Goal: Information Seeking & Learning: Learn about a topic

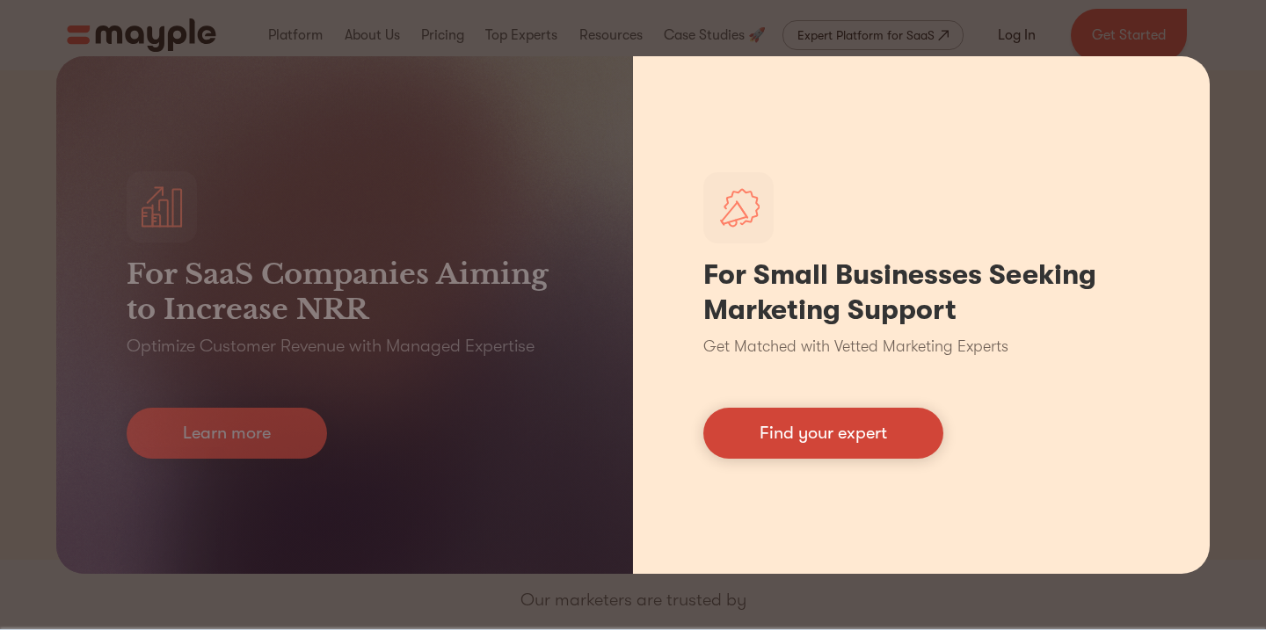
click at [790, 434] on link "Find your expert" at bounding box center [823, 433] width 240 height 51
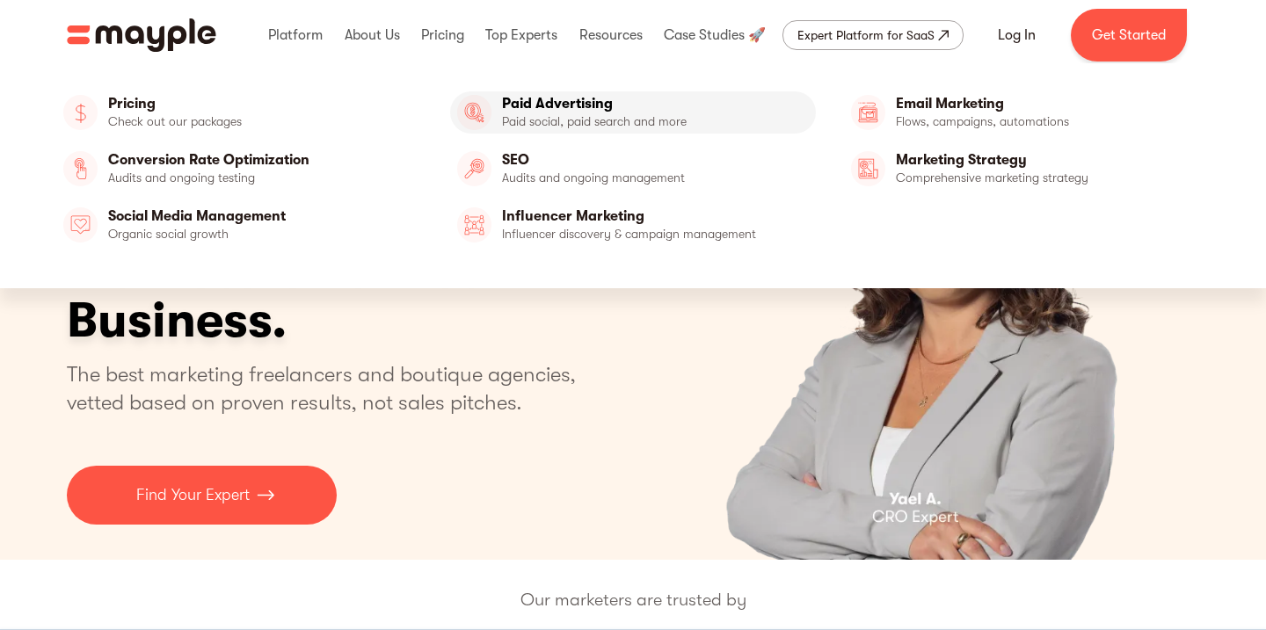
click at [512, 131] on link "Paid Advertising" at bounding box center [633, 112] width 367 height 42
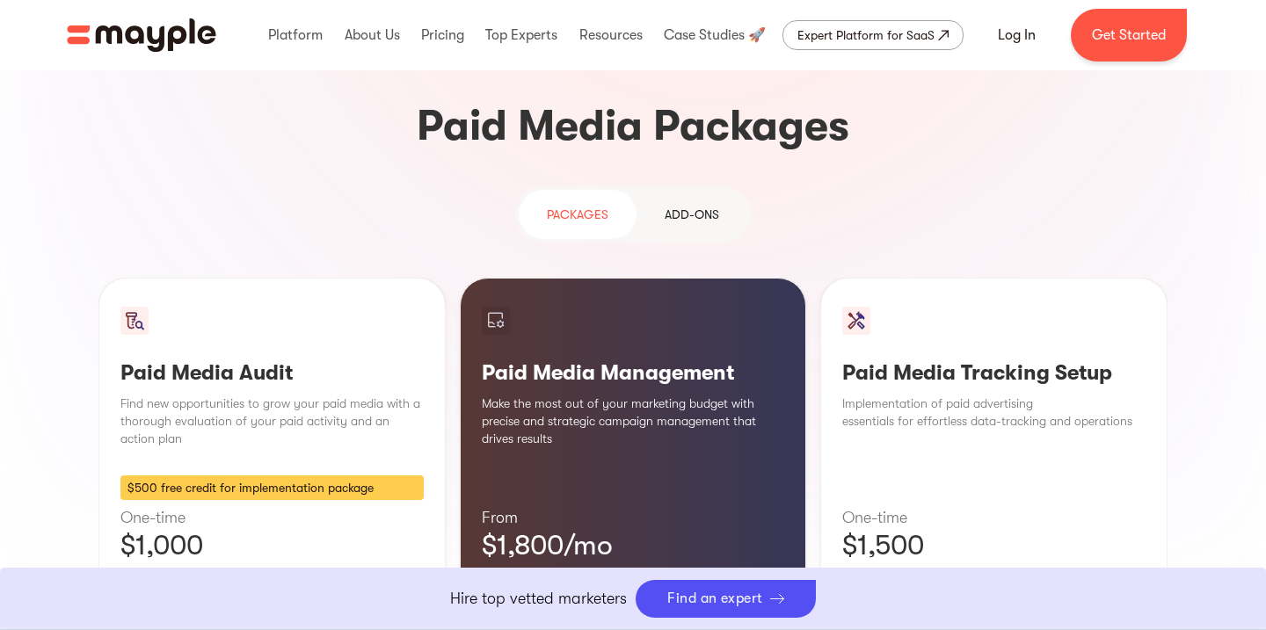
scroll to position [1522, 0]
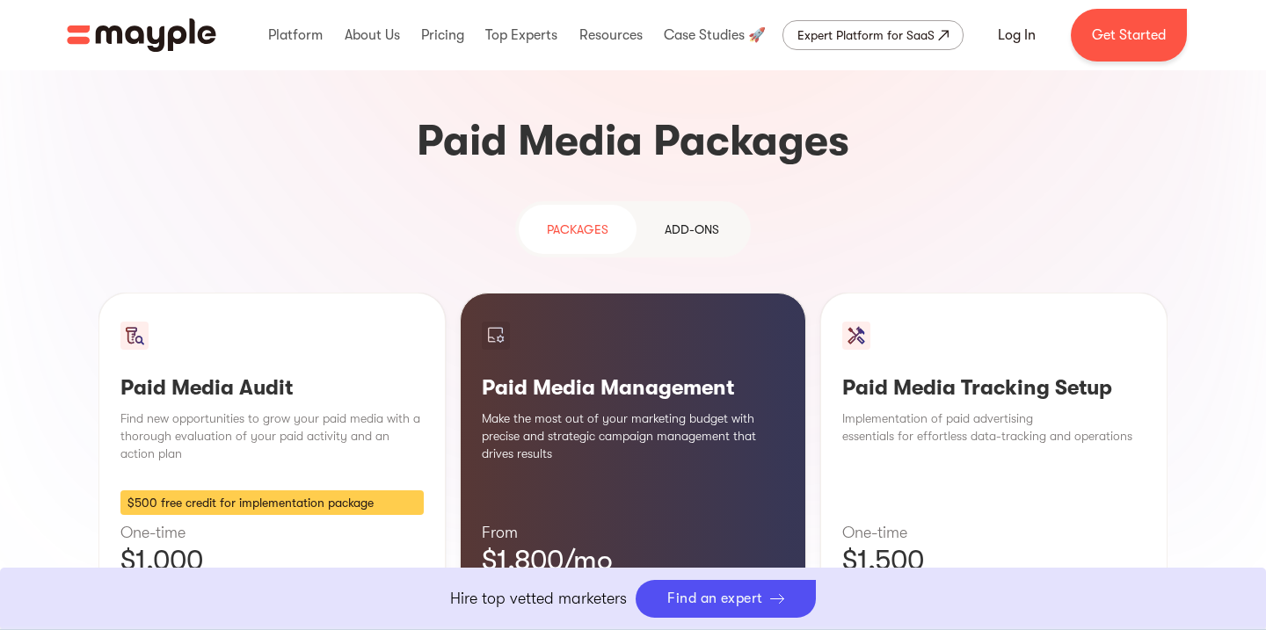
drag, startPoint x: 686, startPoint y: 332, endPoint x: 647, endPoint y: 310, distance: 44.5
click at [647, 310] on div "Paid Media Management Make the most out of your marketing budget with precise a…" at bounding box center [633, 509] width 347 height 432
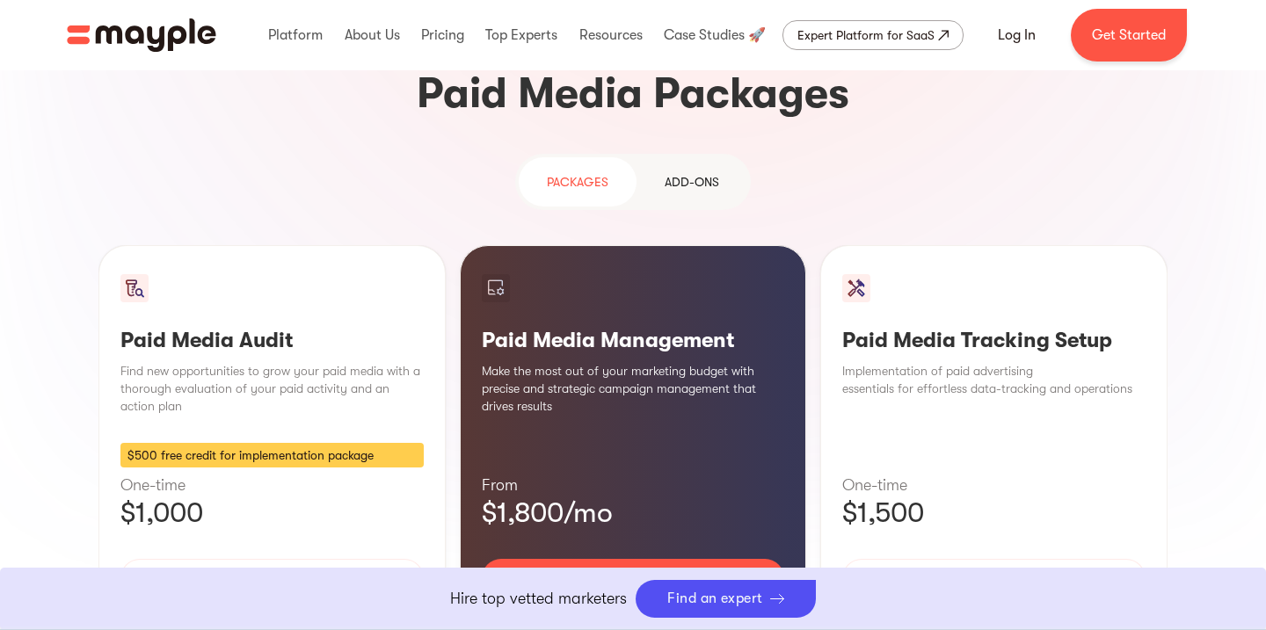
scroll to position [1613, 0]
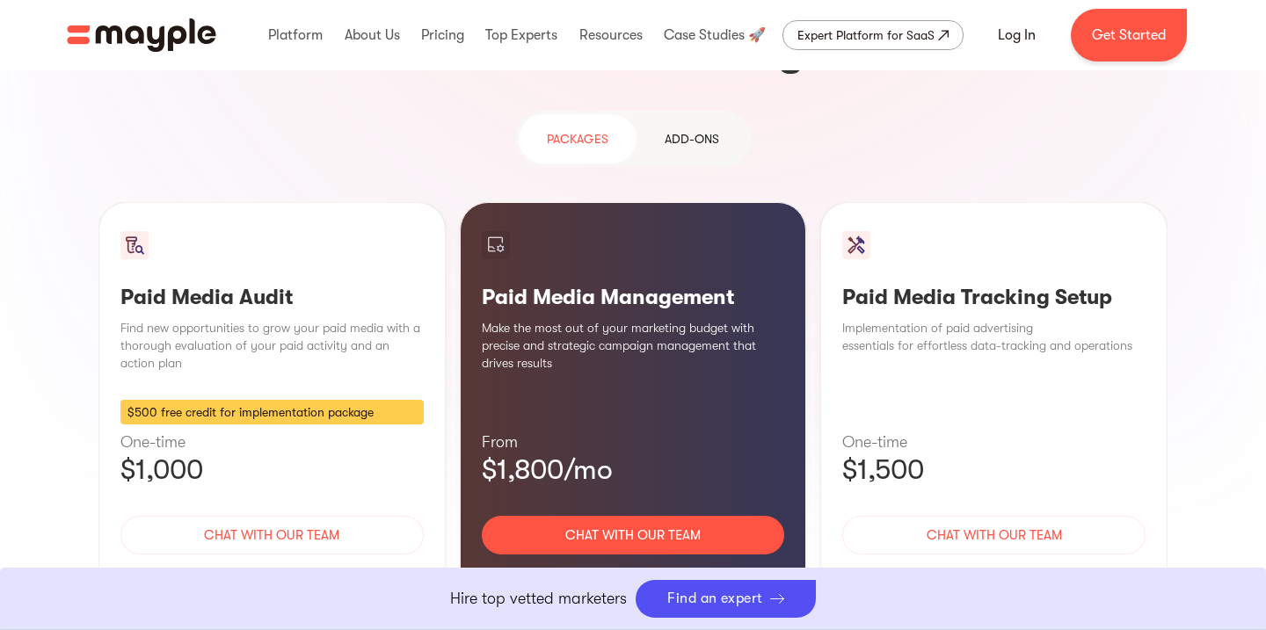
click at [618, 569] on div "Learn More" at bounding box center [633, 587] width 303 height 37
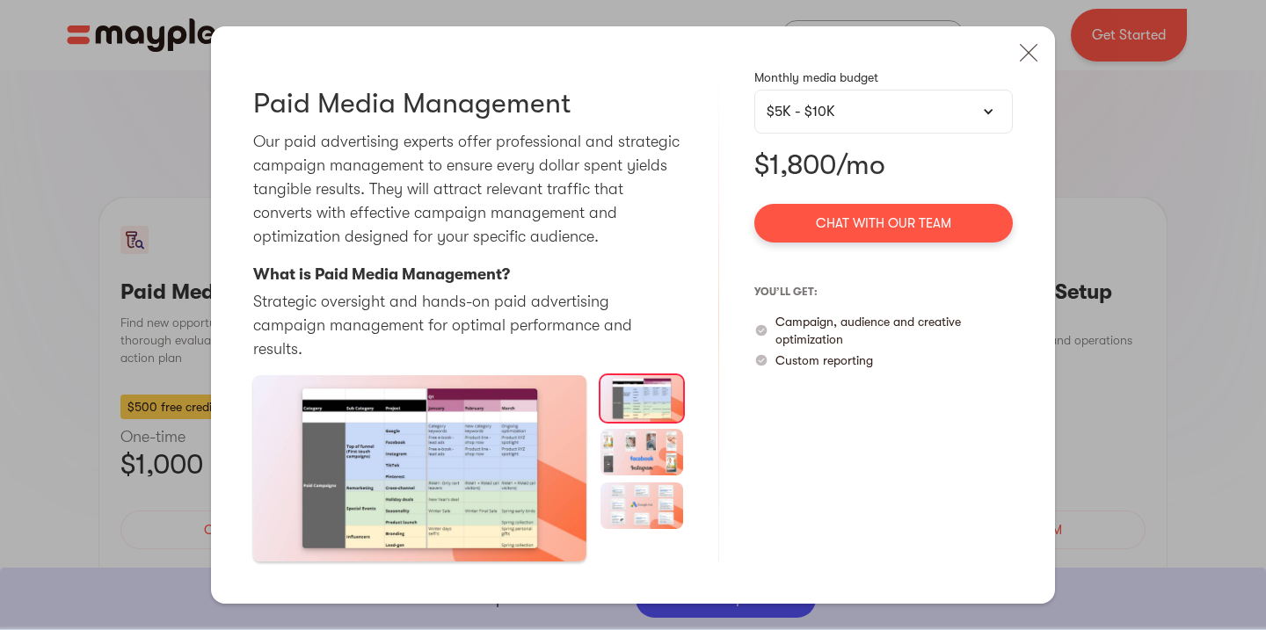
scroll to position [1624, 0]
click at [899, 120] on div "$5K - $10K" at bounding box center [884, 111] width 234 height 21
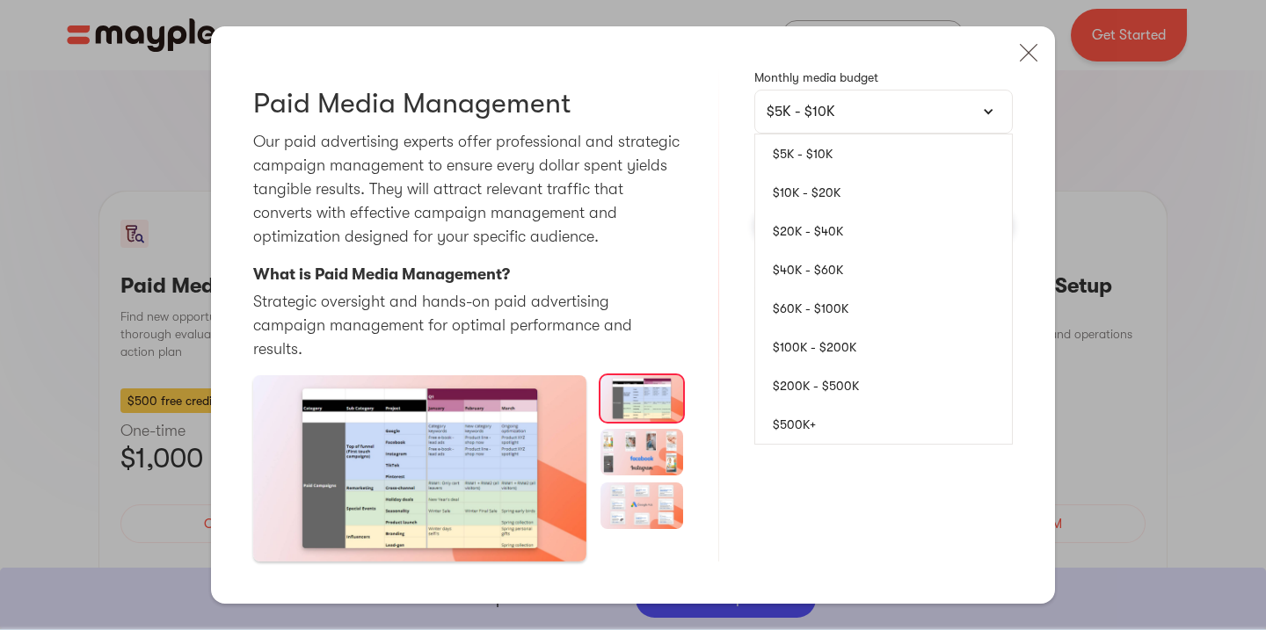
click at [816, 212] on link "$10K - $20K" at bounding box center [883, 192] width 257 height 39
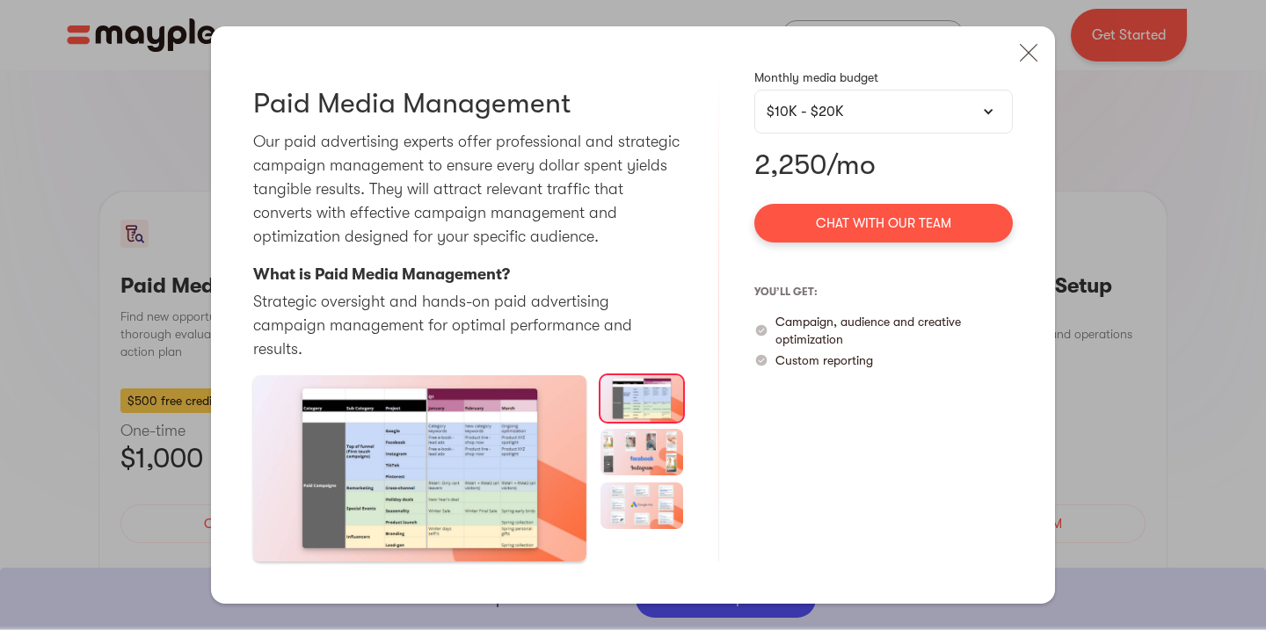
click at [846, 134] on div "$10K - $20K" at bounding box center [883, 112] width 258 height 44
click at [843, 134] on div "$10K - $20K" at bounding box center [883, 112] width 258 height 44
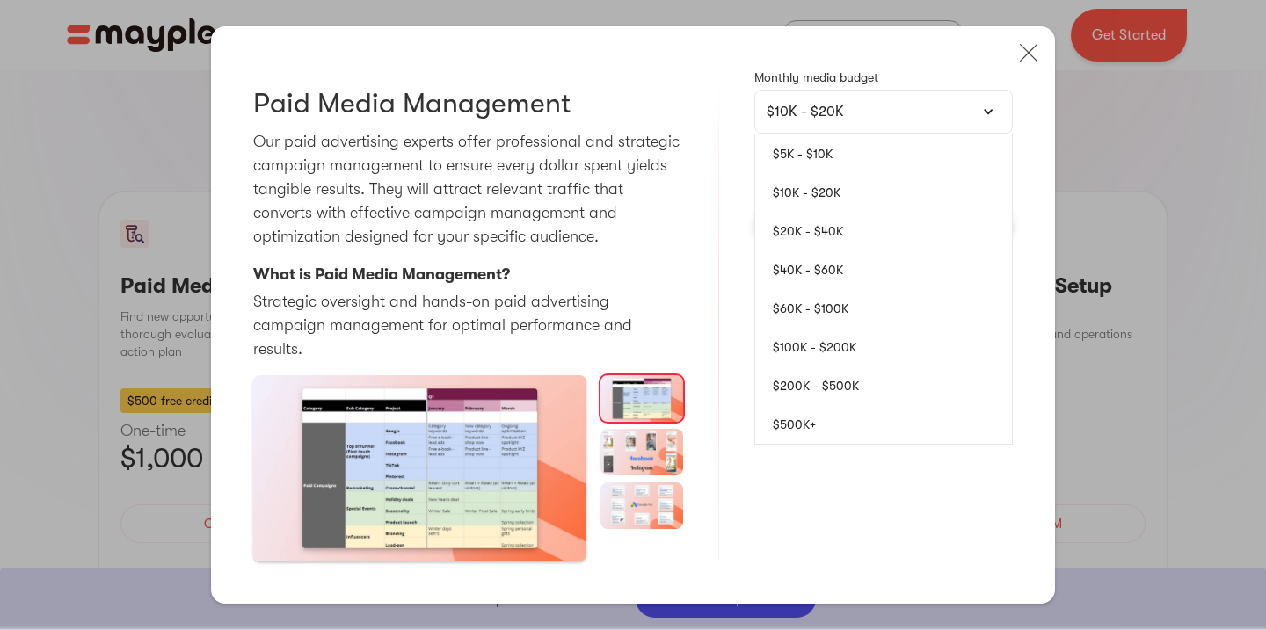
click at [799, 390] on link "$200K - $500K" at bounding box center [883, 386] width 257 height 39
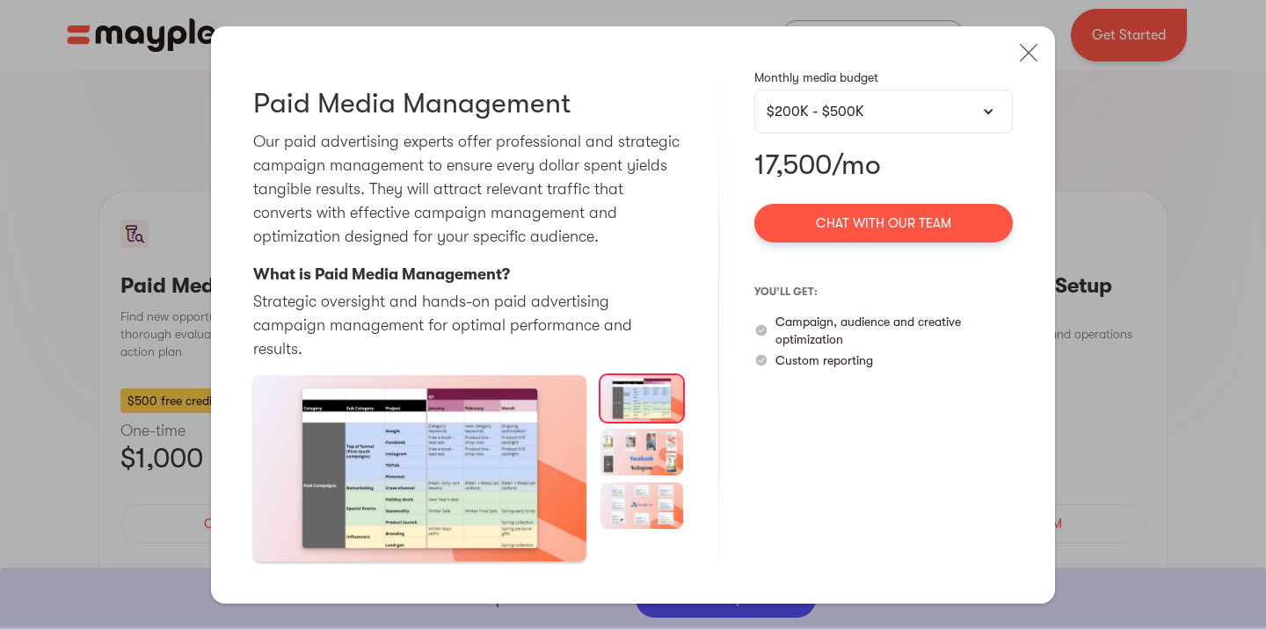
click at [845, 122] on div "$200K - $500K" at bounding box center [884, 111] width 234 height 21
click at [835, 122] on div "$200K - $500K" at bounding box center [884, 111] width 234 height 21
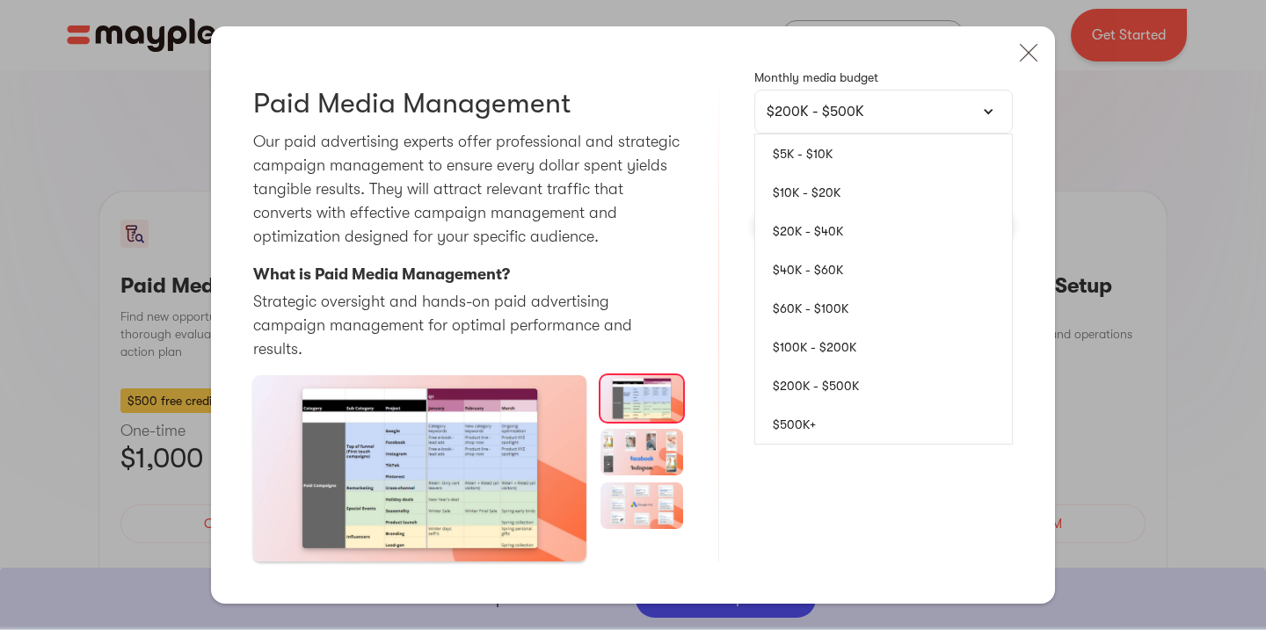
click at [809, 167] on link "$5K - $10K" at bounding box center [883, 153] width 257 height 39
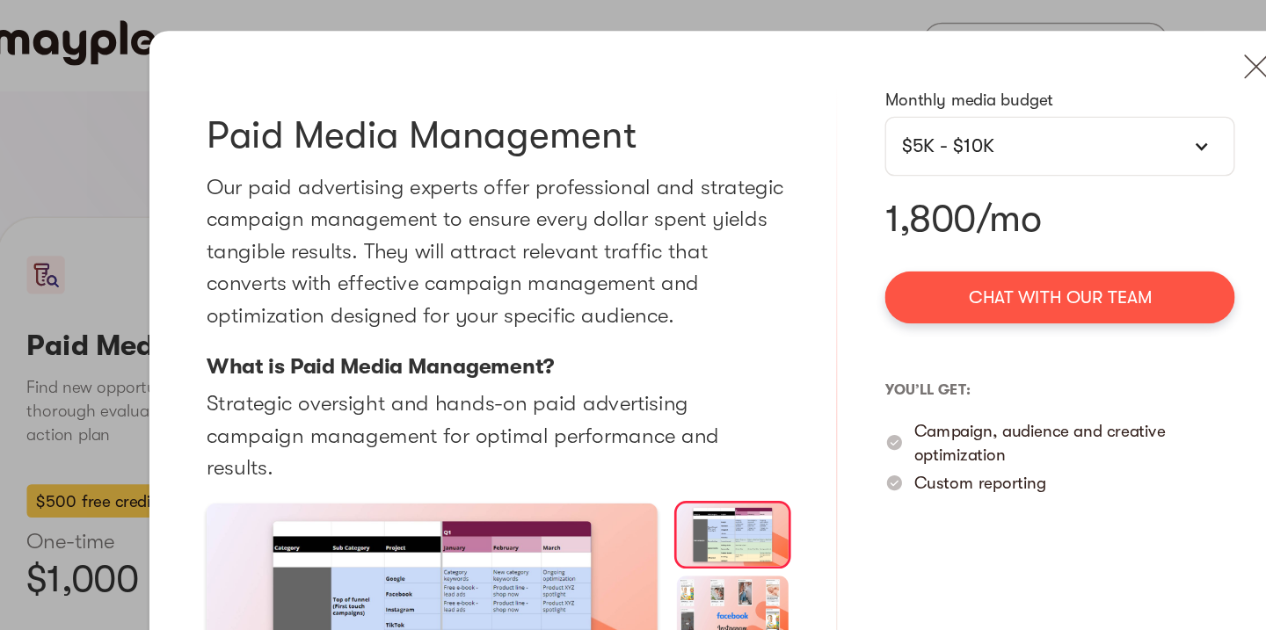
scroll to position [1569, 0]
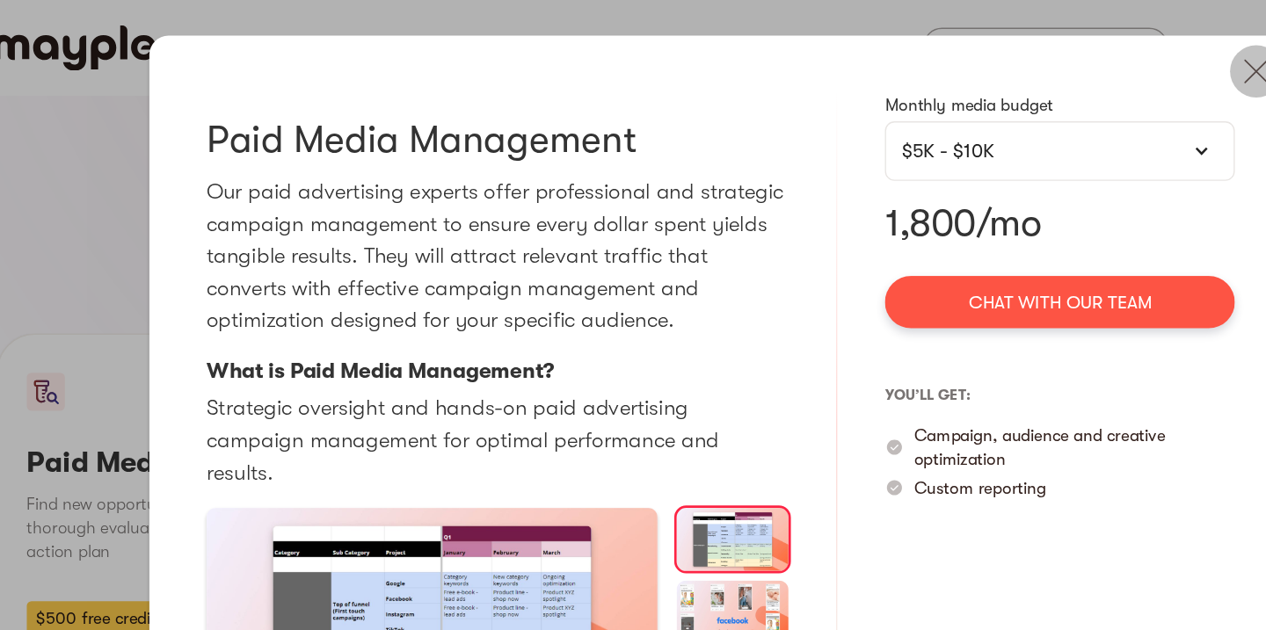
click at [1029, 62] on img at bounding box center [1028, 52] width 39 height 39
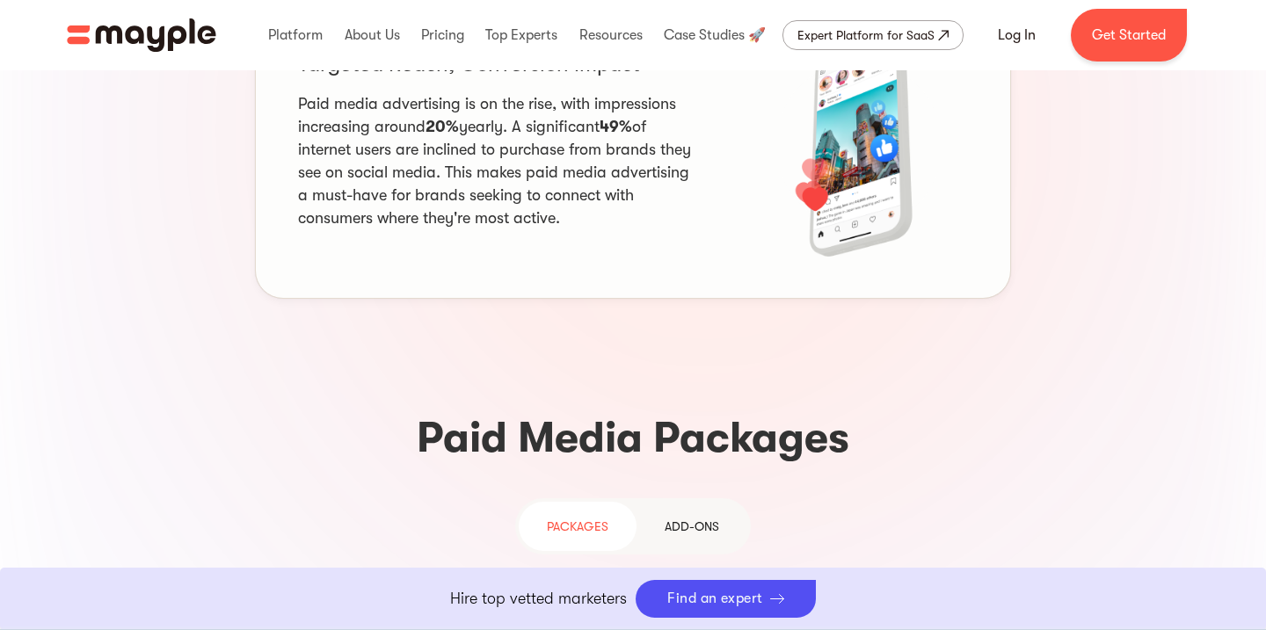
scroll to position [1134, 0]
